Goal: Task Accomplishment & Management: Manage account settings

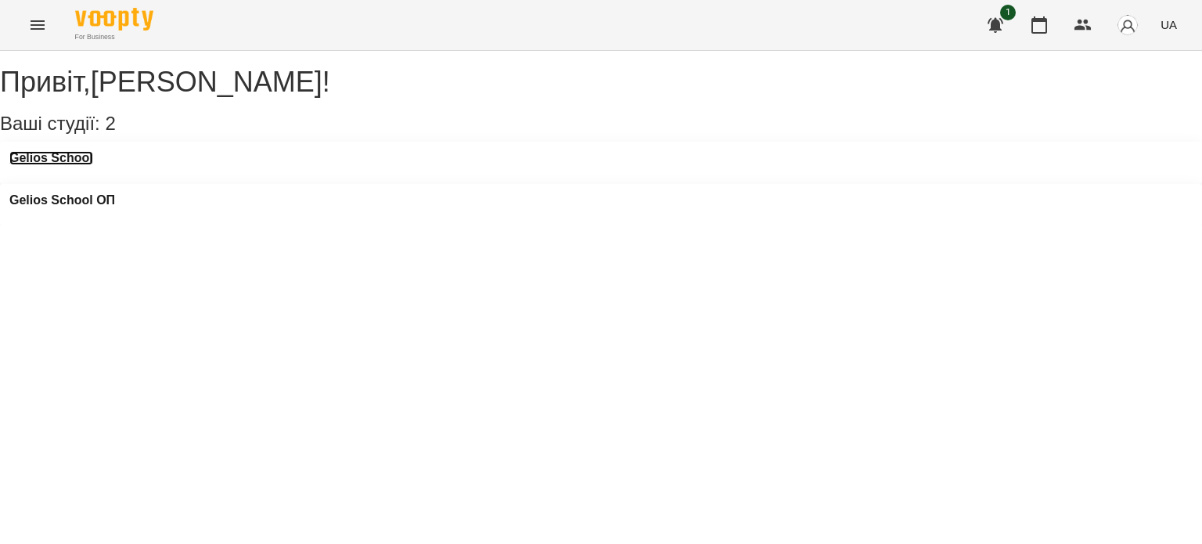
click at [52, 165] on h3 "Gelios School" at bounding box center [51, 158] width 84 height 14
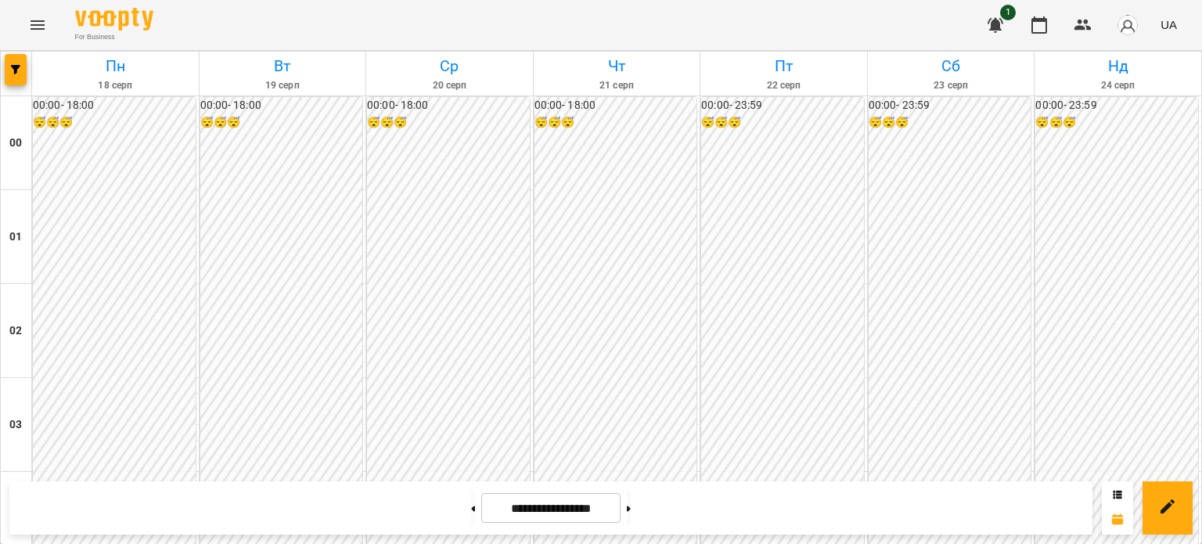
scroll to position [1487, 0]
click at [34, 21] on icon "Menu" at bounding box center [38, 24] width 14 height 9
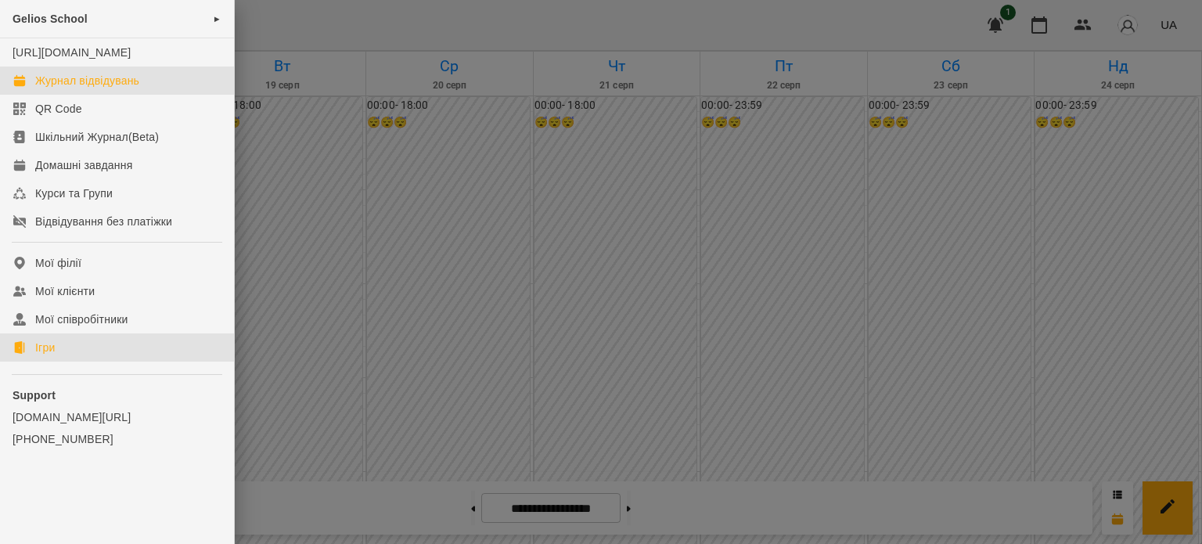
click at [39, 355] on div "Ігри" at bounding box center [45, 348] width 20 height 16
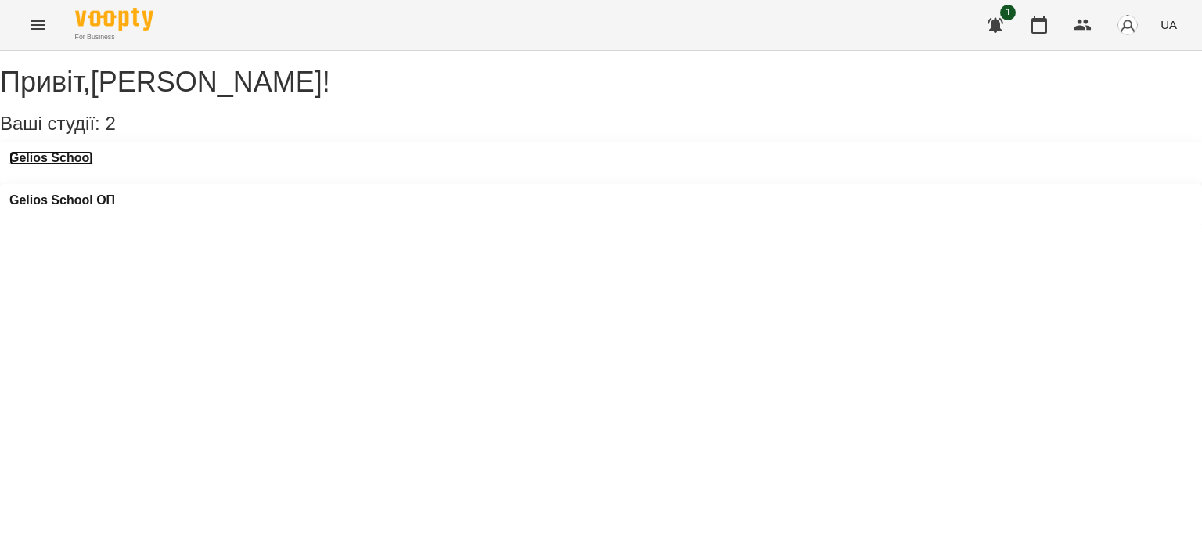
click at [78, 165] on h3 "Gelios School" at bounding box center [51, 158] width 84 height 14
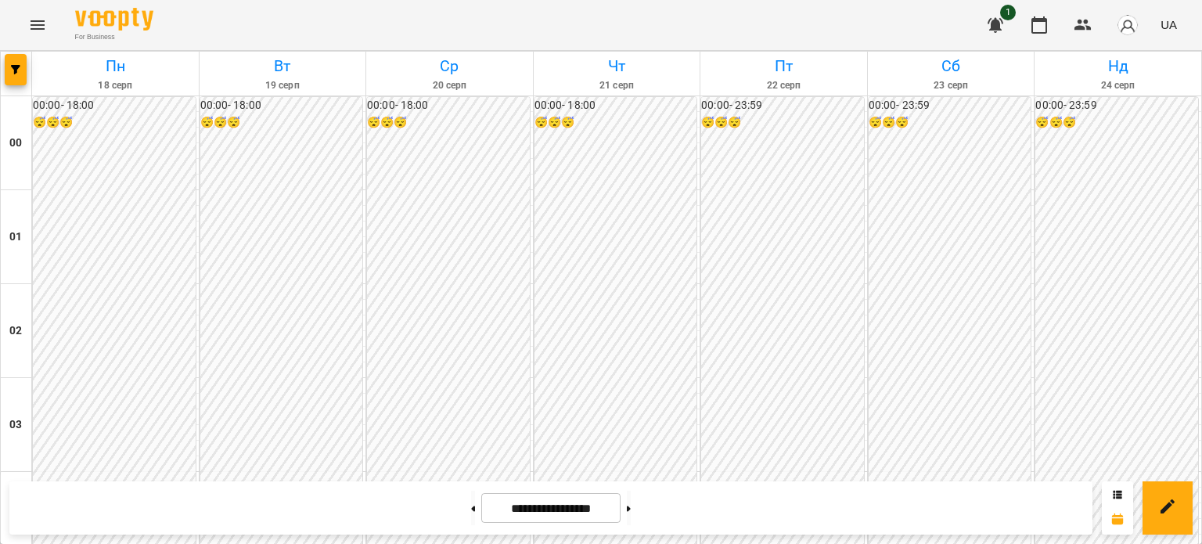
scroll to position [235, 0]
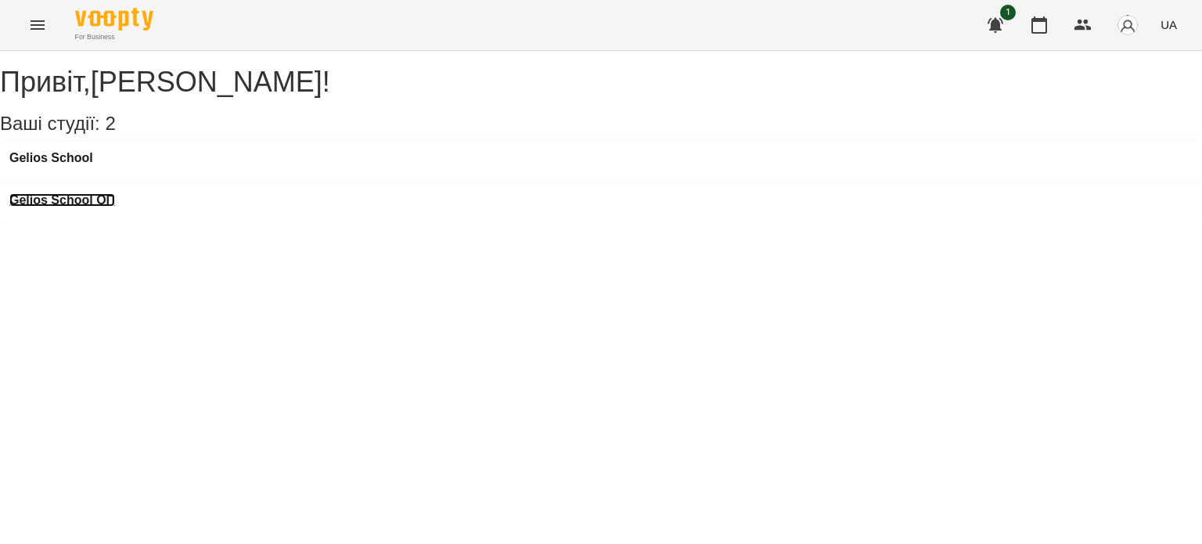
click at [115, 193] on h3 "Gelios School ОП" at bounding box center [62, 200] width 106 height 14
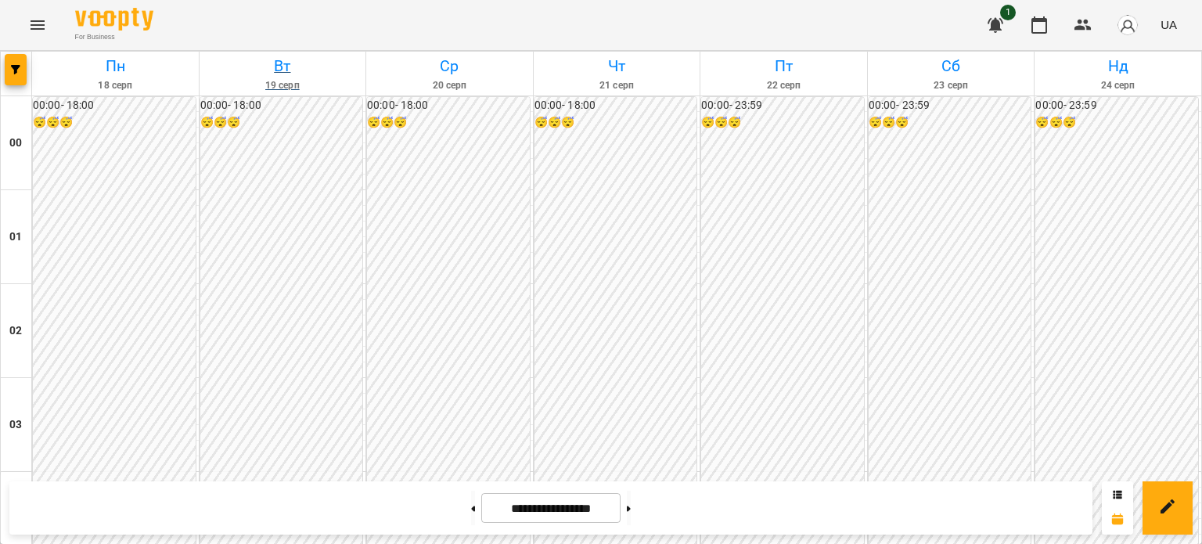
scroll to position [389, 0]
click at [37, 34] on icon "Menu" at bounding box center [37, 25] width 19 height 19
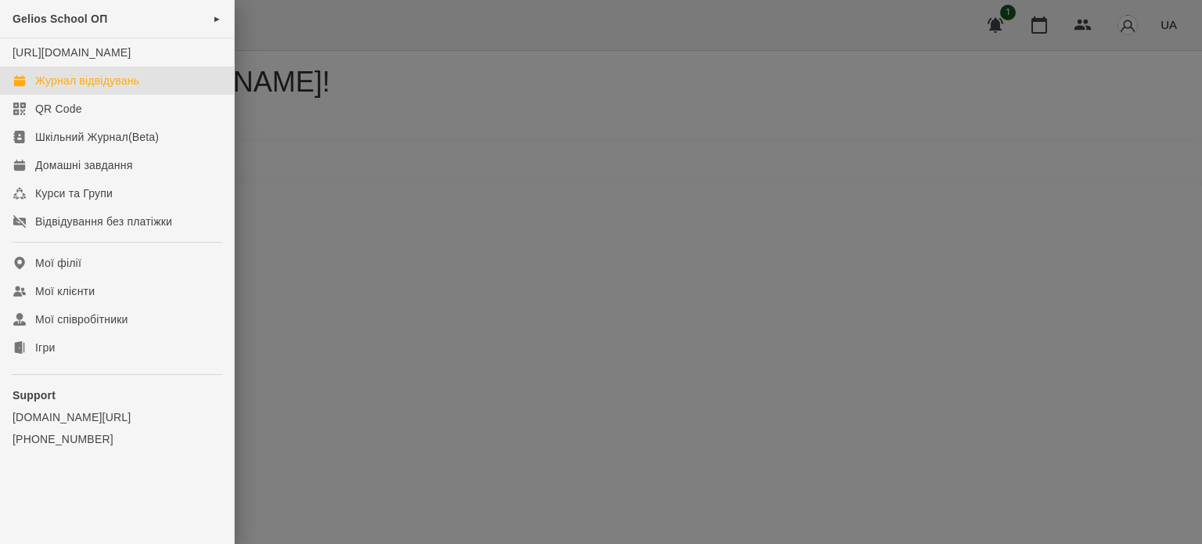
click at [388, 253] on div at bounding box center [601, 272] width 1202 height 544
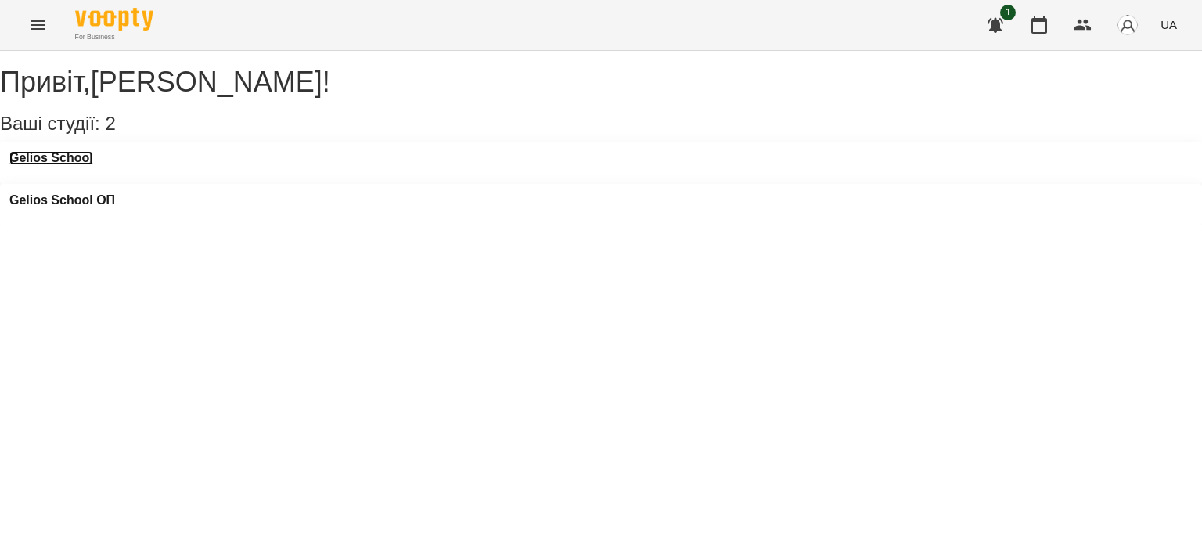
click at [90, 165] on h3 "Gelios School" at bounding box center [51, 158] width 84 height 14
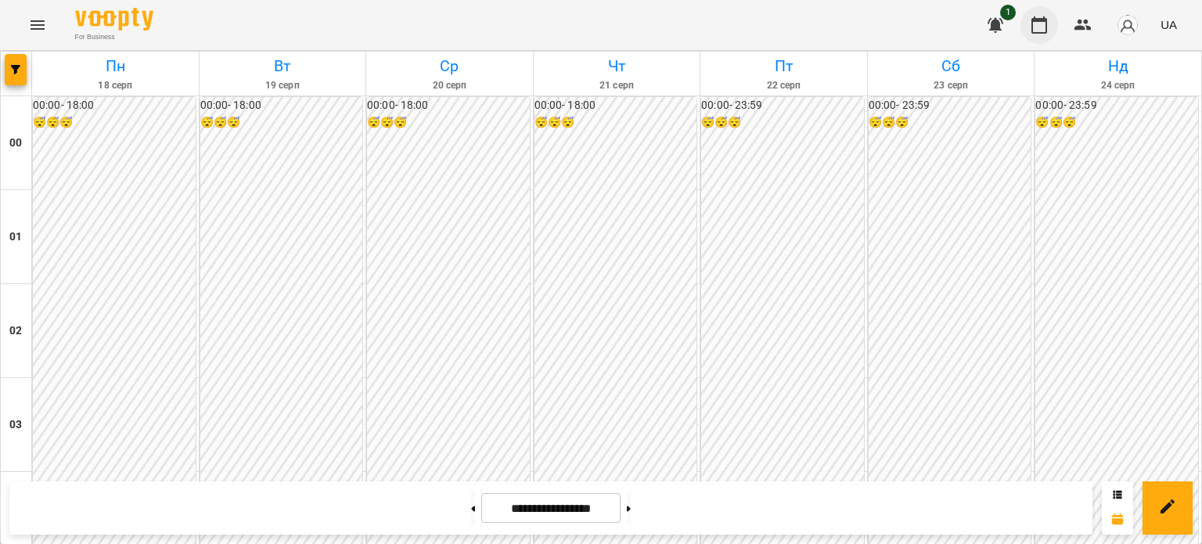
click at [1043, 27] on icon "button" at bounding box center [1039, 25] width 19 height 19
click at [1002, 21] on icon "button" at bounding box center [996, 25] width 16 height 15
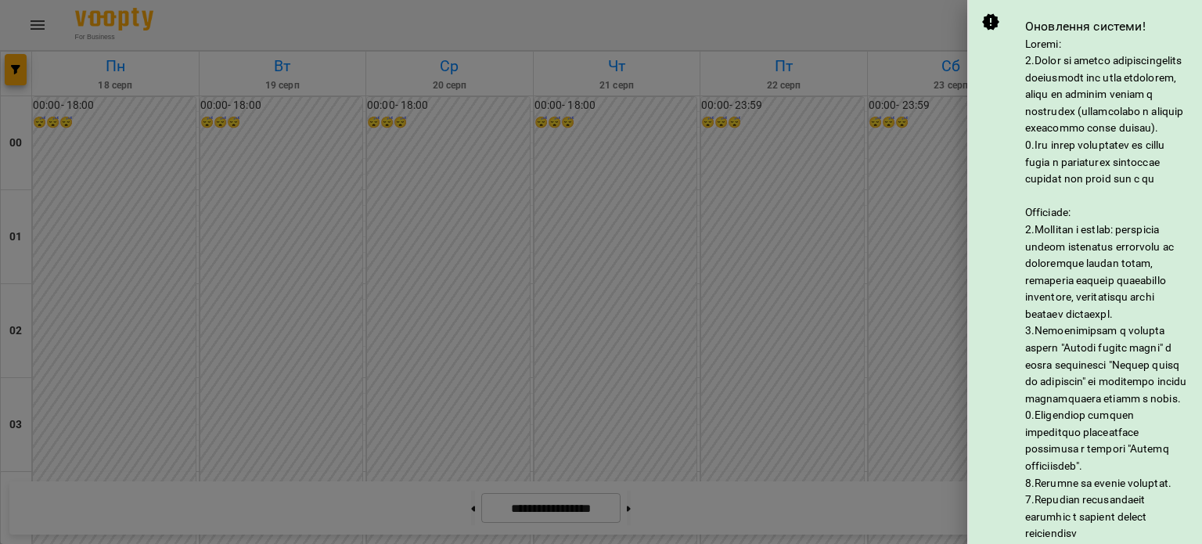
click at [813, 306] on div at bounding box center [601, 272] width 1202 height 544
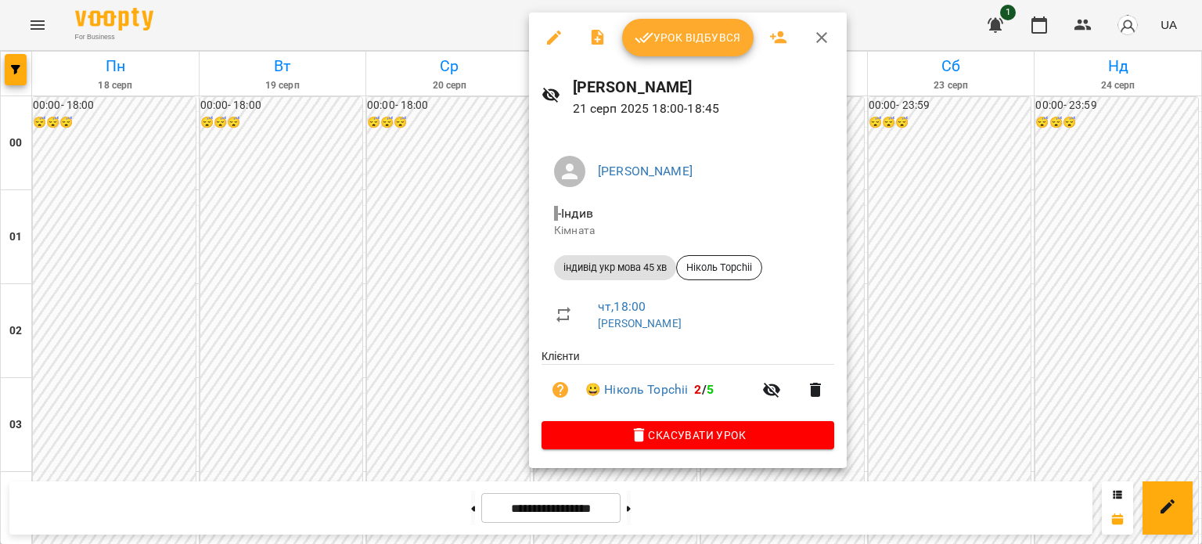
click at [263, 335] on div at bounding box center [601, 272] width 1202 height 544
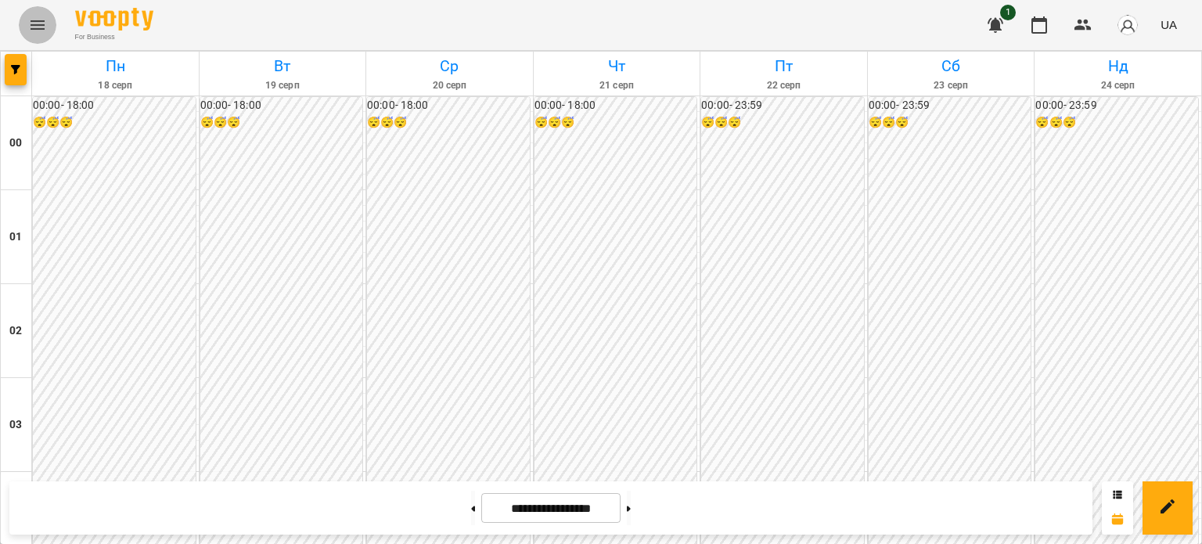
click at [28, 21] on icon "Menu" at bounding box center [37, 25] width 19 height 19
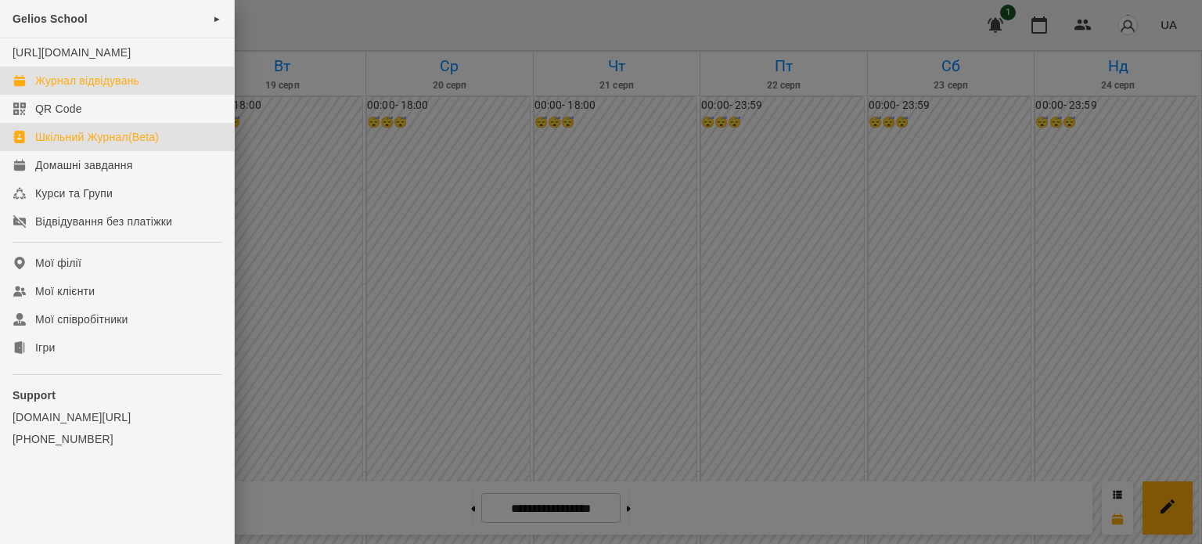
click at [85, 145] on div "Шкільний Журнал(Beta)" at bounding box center [97, 137] width 124 height 16
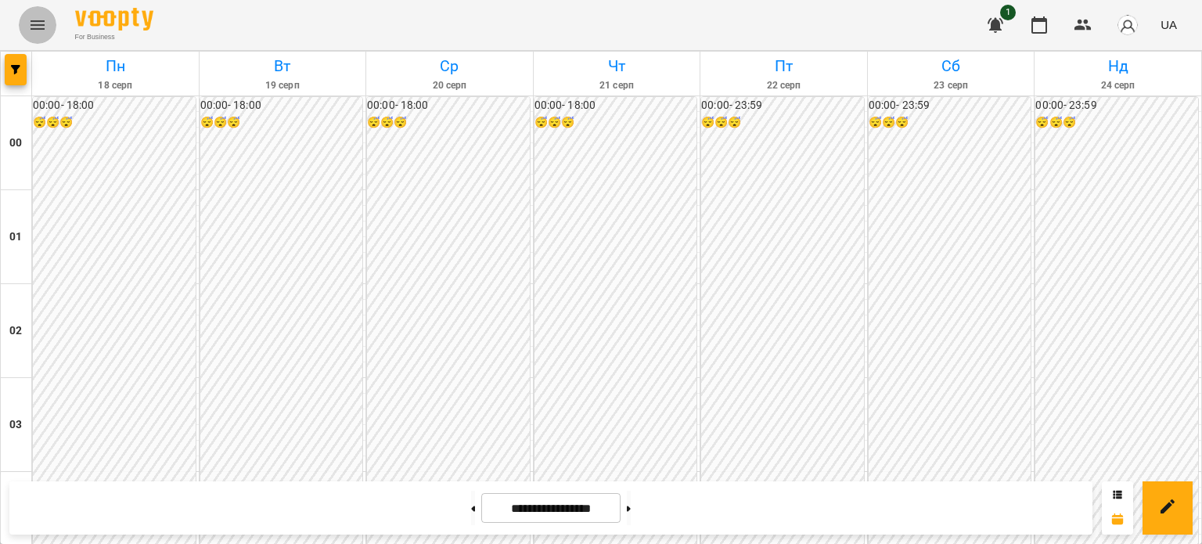
click at [38, 23] on icon "Menu" at bounding box center [37, 25] width 19 height 19
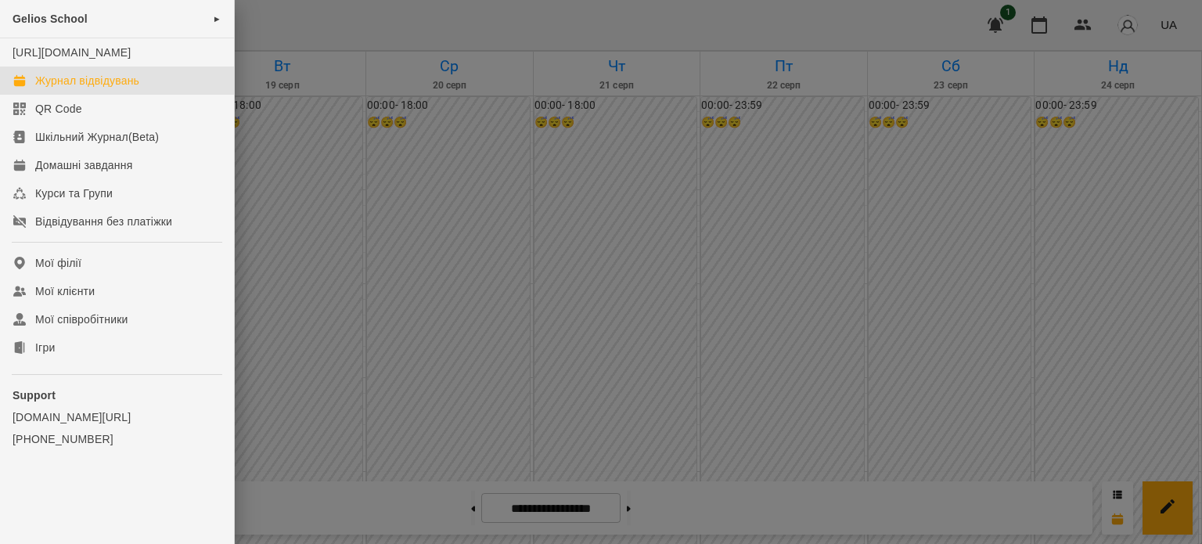
click at [326, 30] on div at bounding box center [601, 272] width 1202 height 544
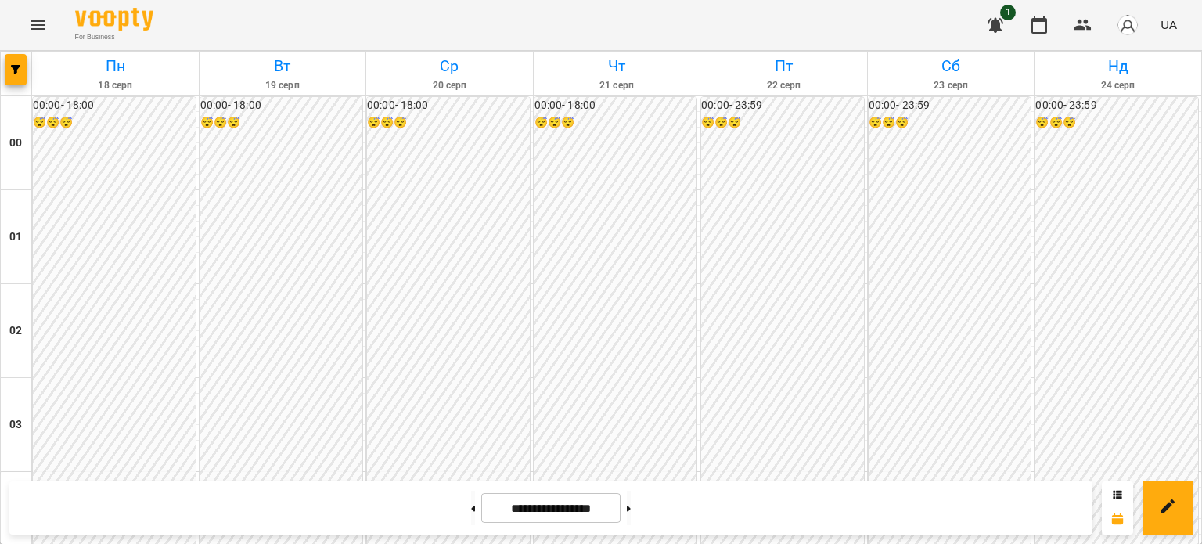
scroll to position [702, 0]
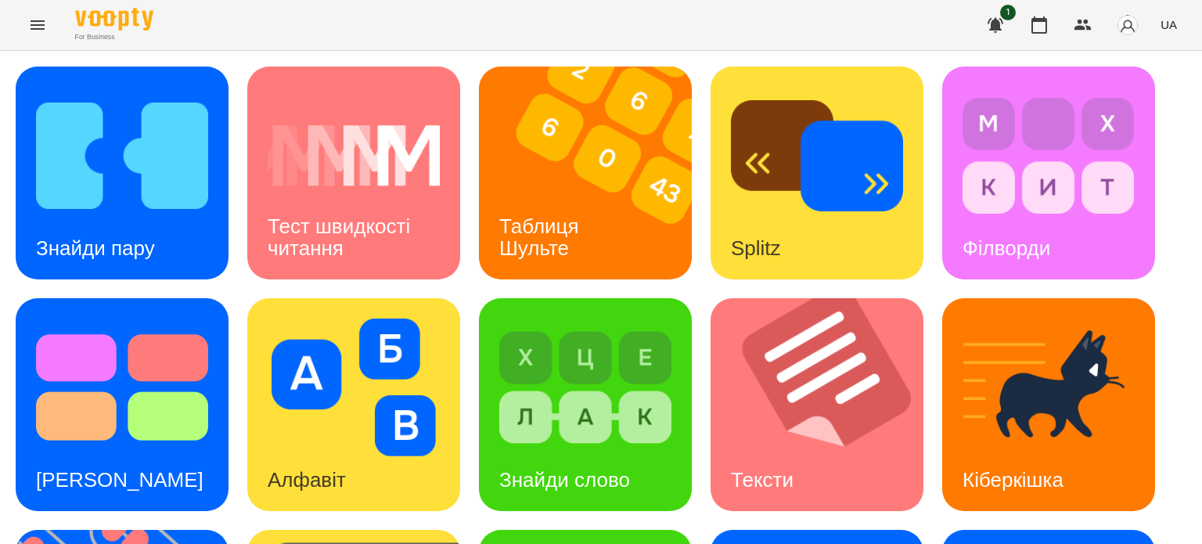
scroll to position [132, 0]
click at [814, 298] on img at bounding box center [827, 404] width 232 height 213
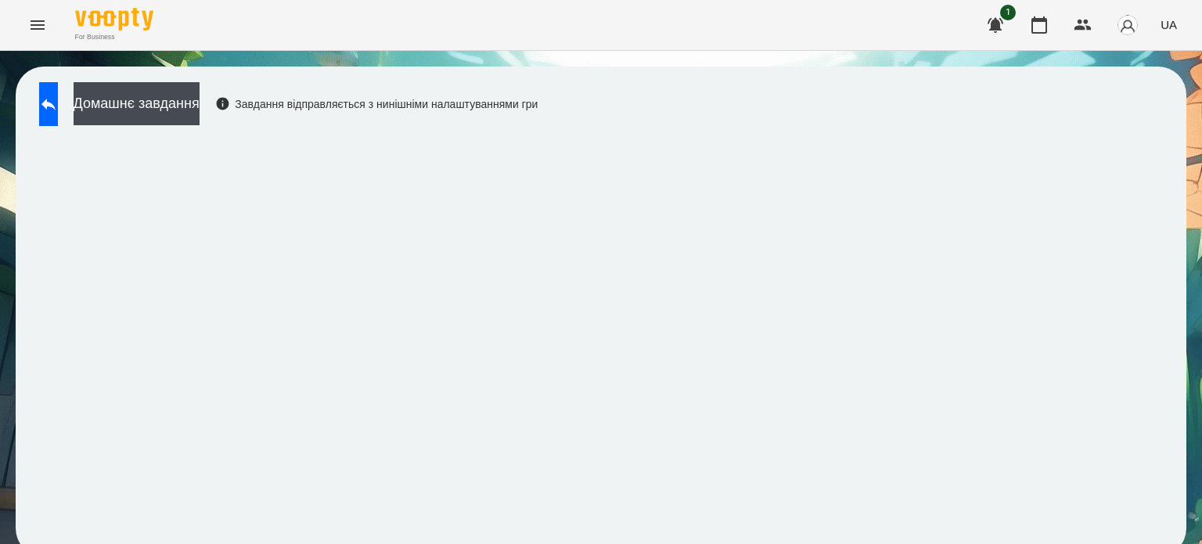
click at [524, 132] on div "Домашнє завдання Завдання відправляється з нинішніми налаштуваннями гри" at bounding box center [284, 108] width 506 height 52
click at [58, 99] on icon at bounding box center [48, 104] width 19 height 19
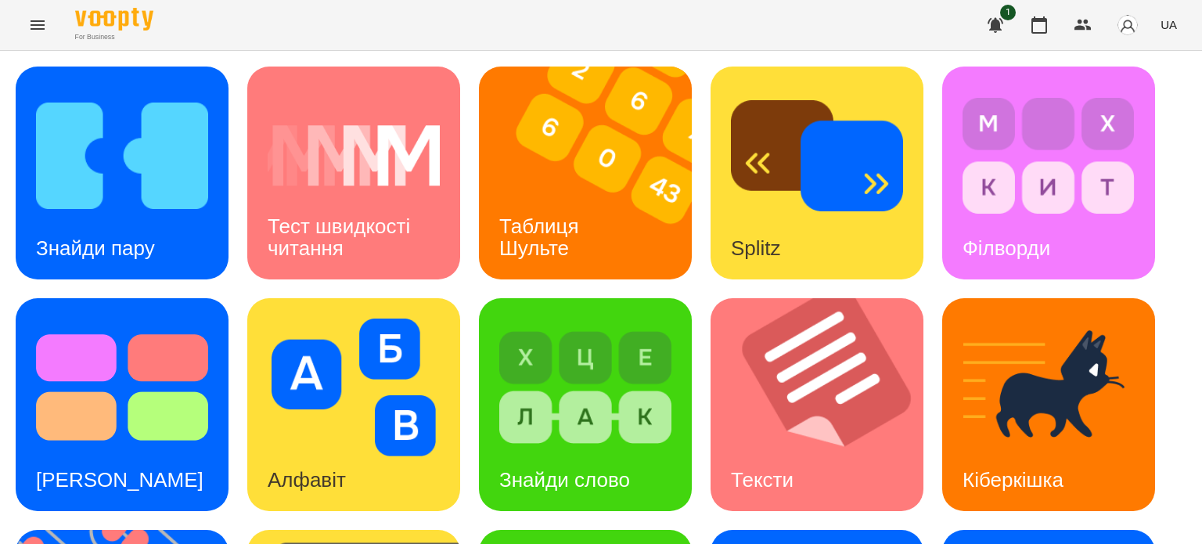
scroll to position [157, 0]
click at [775, 298] on img at bounding box center [827, 404] width 232 height 213
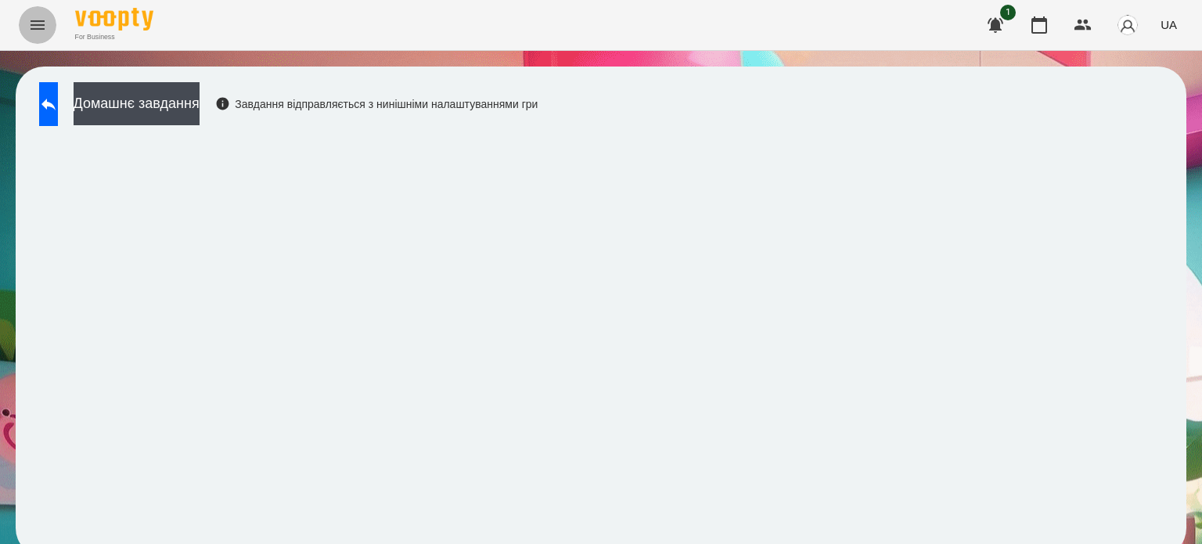
click at [35, 26] on icon "Menu" at bounding box center [37, 25] width 19 height 19
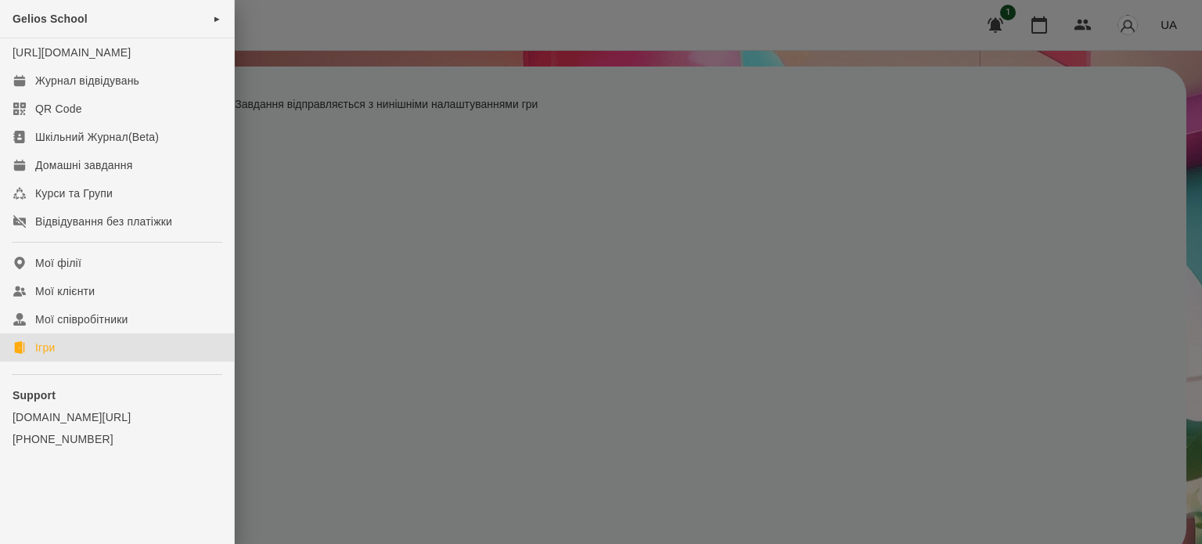
click at [45, 355] on div "Ігри" at bounding box center [45, 348] width 20 height 16
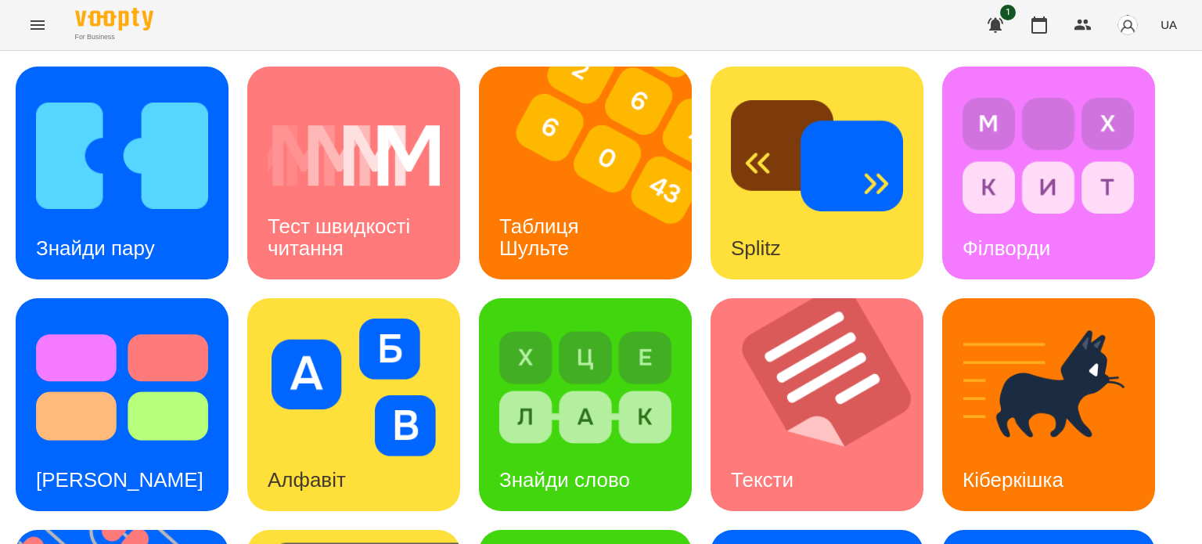
scroll to position [313, 0]
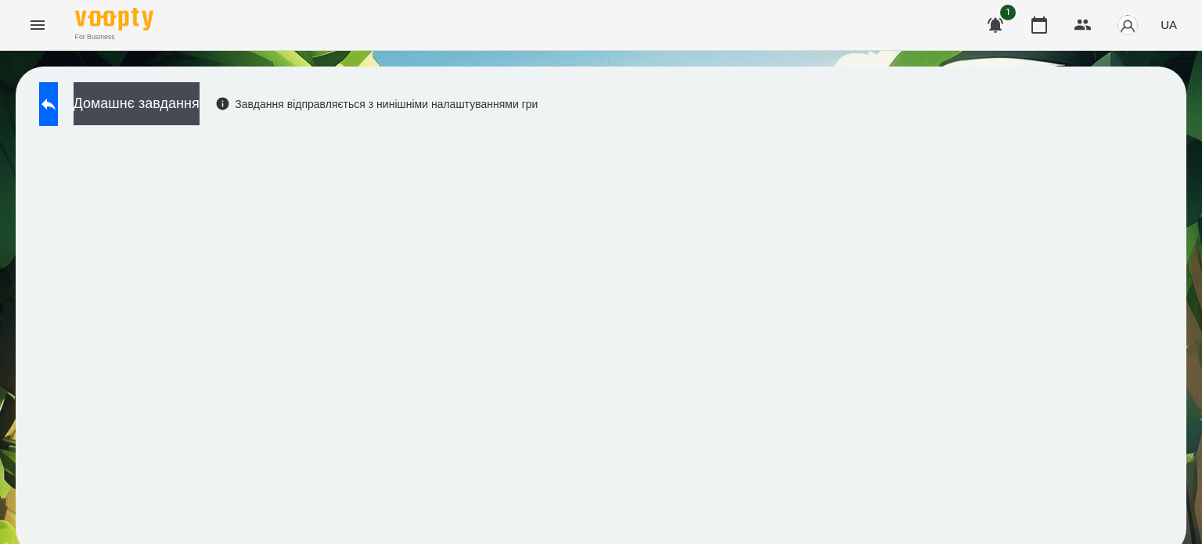
scroll to position [12, 0]
click at [56, 99] on icon at bounding box center [48, 105] width 14 height 12
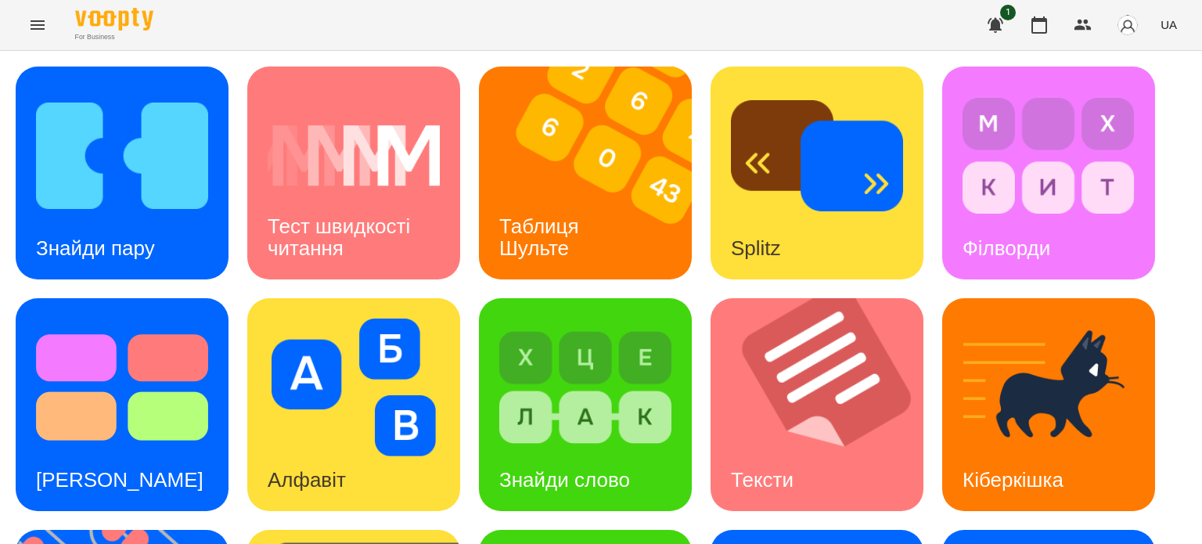
scroll to position [54, 0]
click at [34, 24] on icon "Menu" at bounding box center [38, 24] width 14 height 9
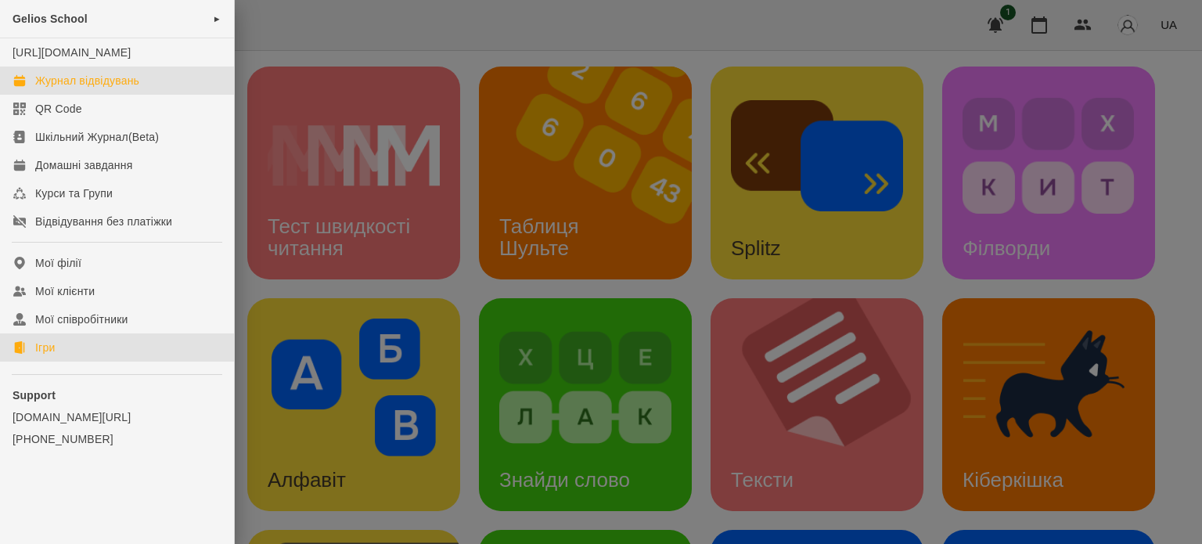
click at [63, 88] on div "Журнал відвідувань" at bounding box center [87, 81] width 104 height 16
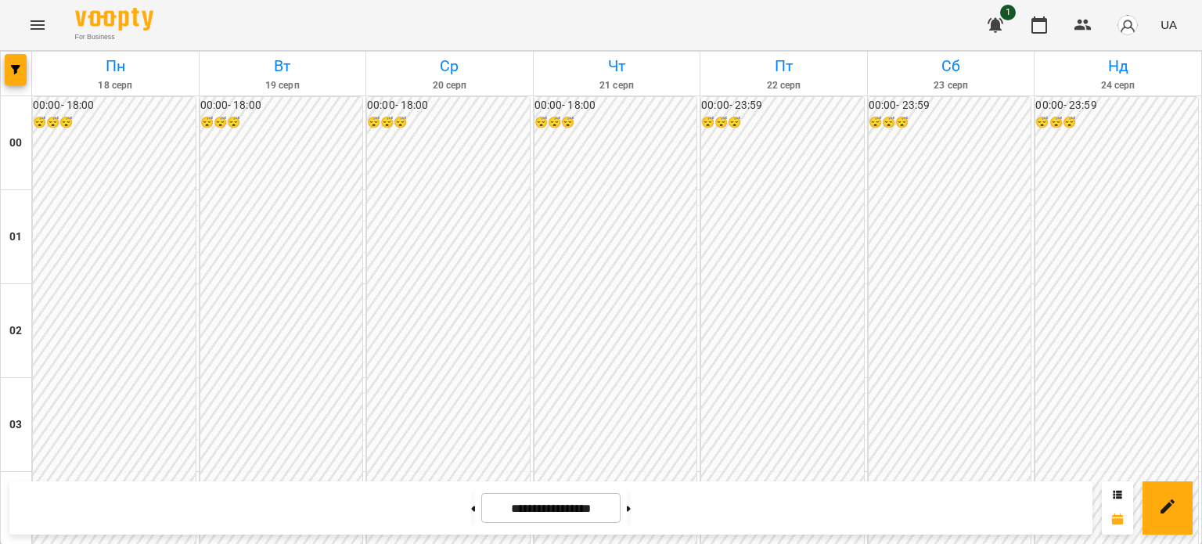
scroll to position [1563, 0]
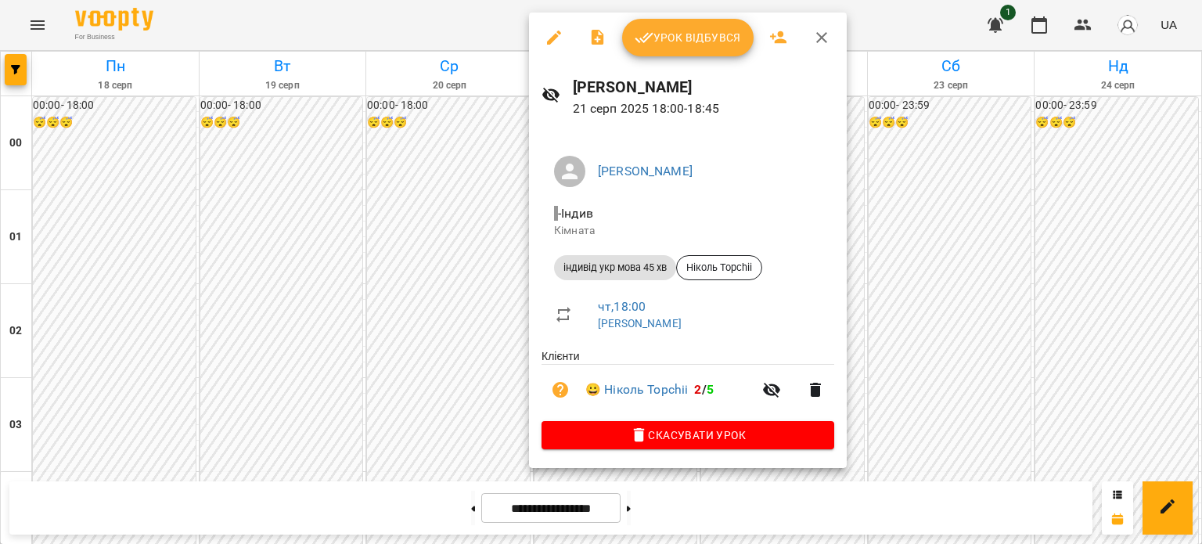
click at [692, 34] on span "Урок відбувся" at bounding box center [688, 37] width 106 height 19
